Goal: Information Seeking & Learning: Learn about a topic

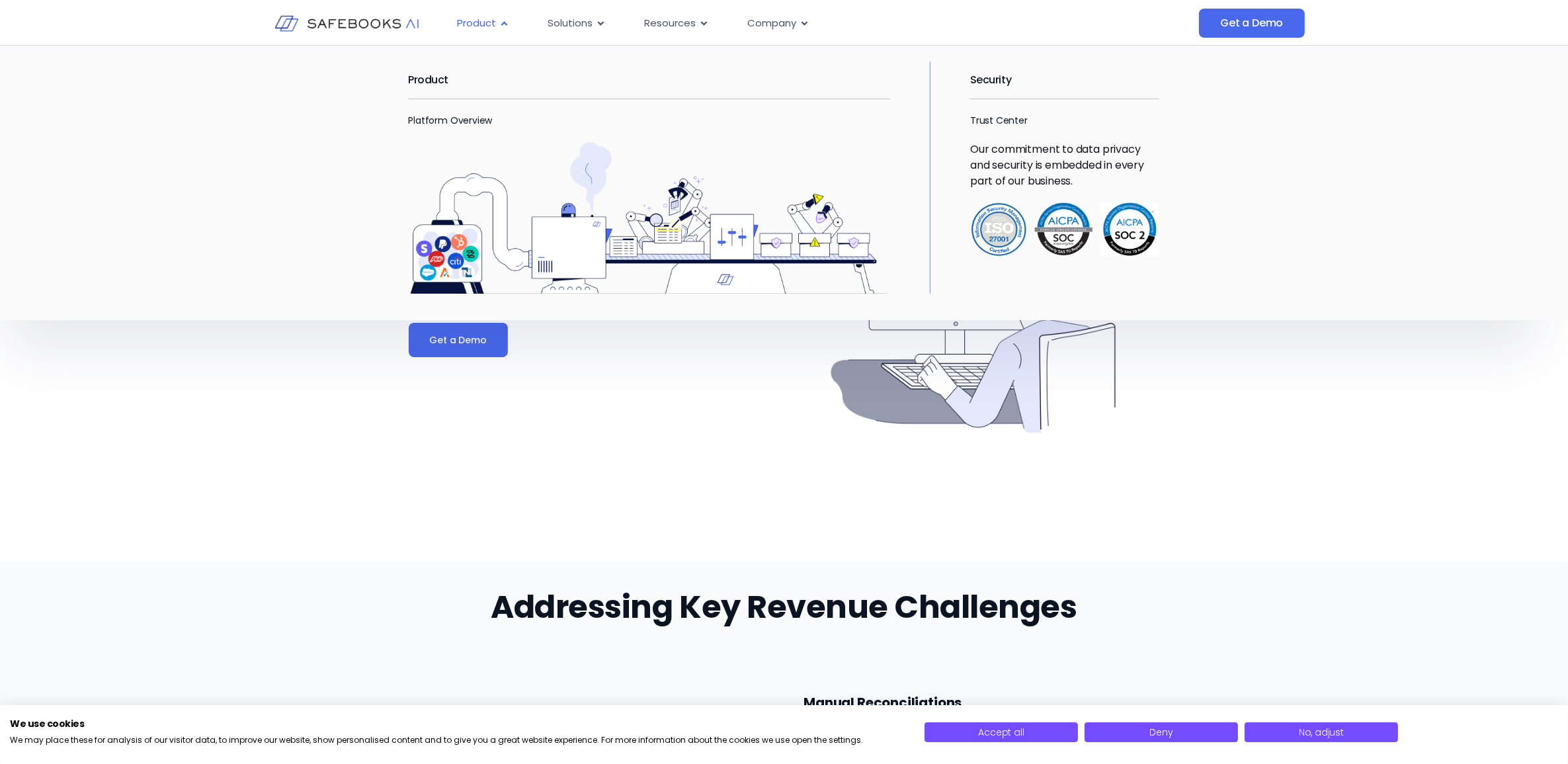
click at [493, 19] on span "Product" at bounding box center [476, 23] width 39 height 16
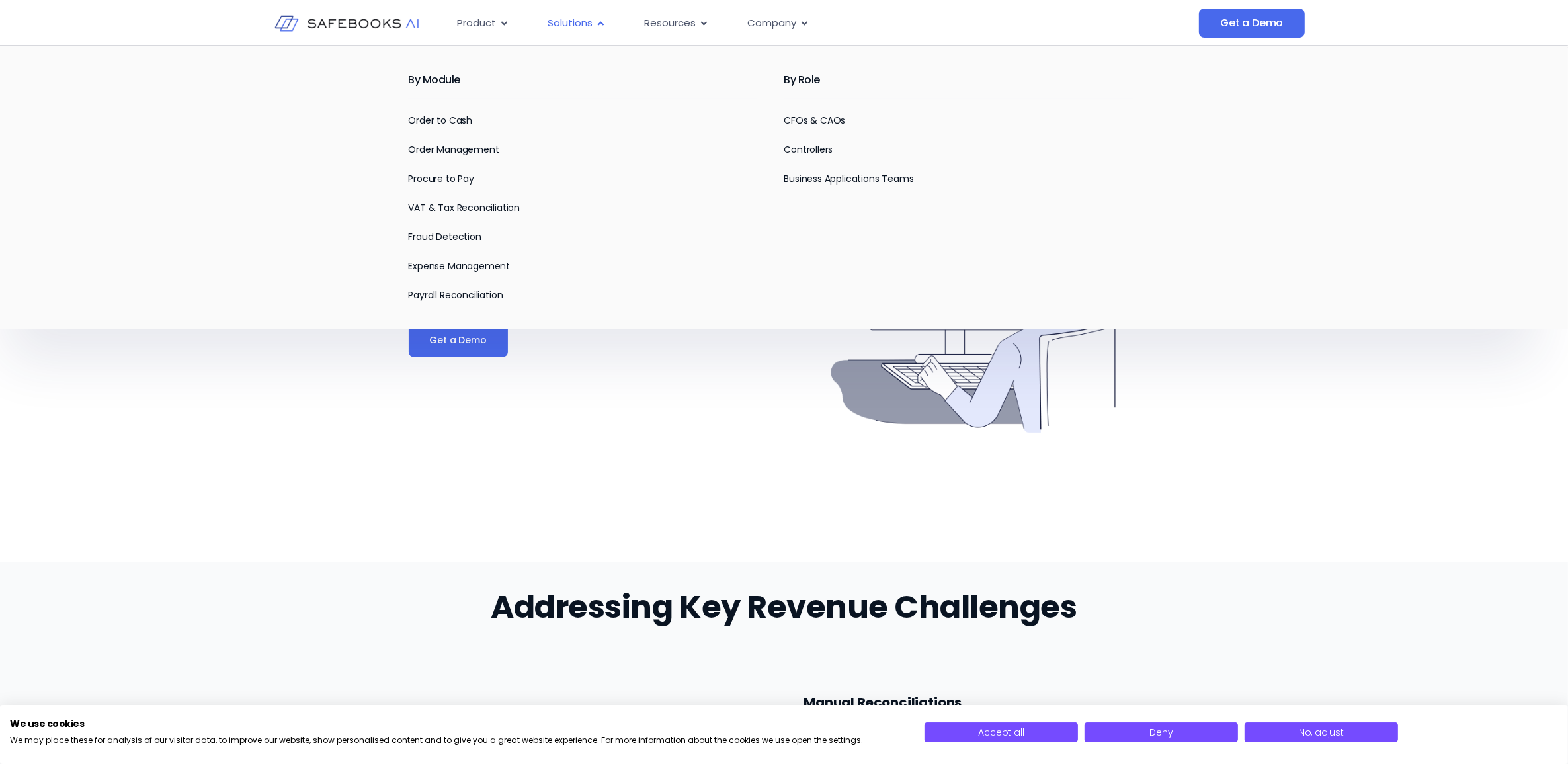
click at [577, 25] on span "Solutions" at bounding box center [570, 23] width 45 height 16
click at [822, 121] on link "CFOs & CAOs" at bounding box center [814, 120] width 62 height 13
